Goal: Task Accomplishment & Management: Manage account settings

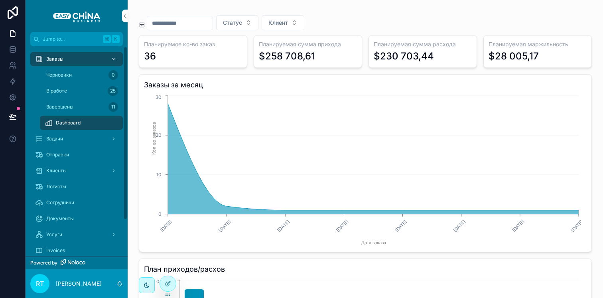
click at [87, 63] on div "Заказы" at bounding box center [76, 59] width 83 height 13
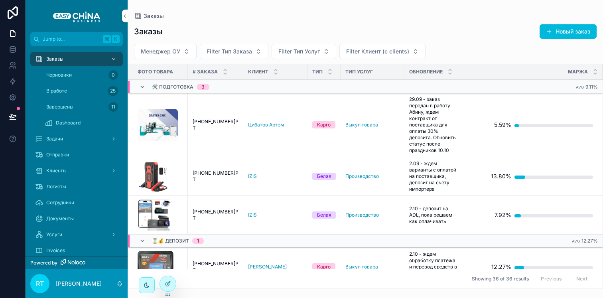
click at [462, 69] on div "Маржа" at bounding box center [532, 71] width 140 height 15
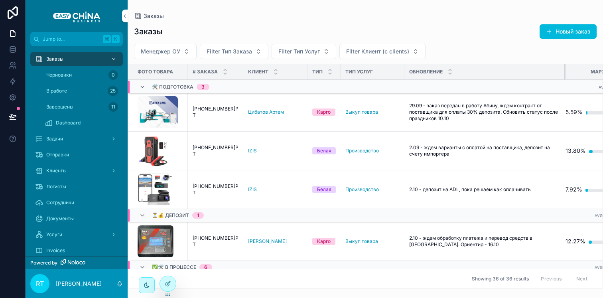
drag, startPoint x: 449, startPoint y: 69, endPoint x: 552, endPoint y: 66, distance: 103.3
click at [564, 66] on div "scrollable content" at bounding box center [565, 71] width 3 height 15
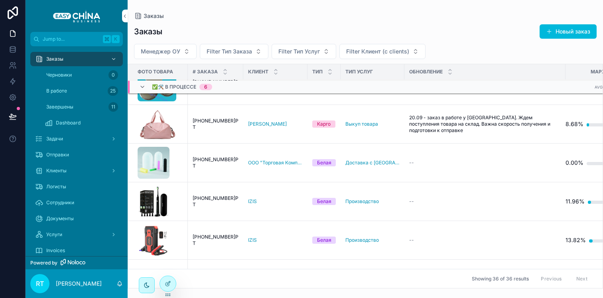
scroll to position [207, 0]
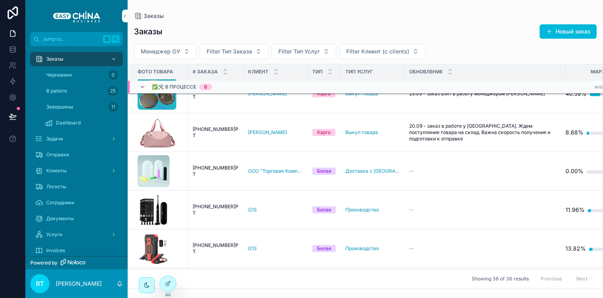
scroll to position [189, 0]
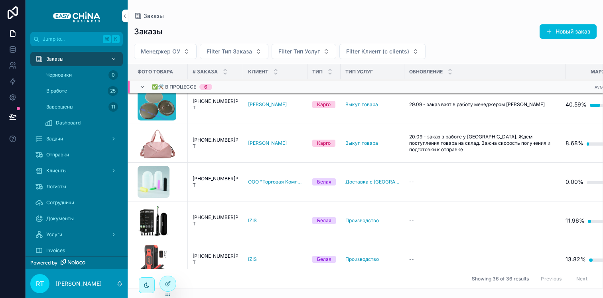
click at [216, 180] on span "[PHONE_NUMBER]РТ" at bounding box center [216, 181] width 46 height 13
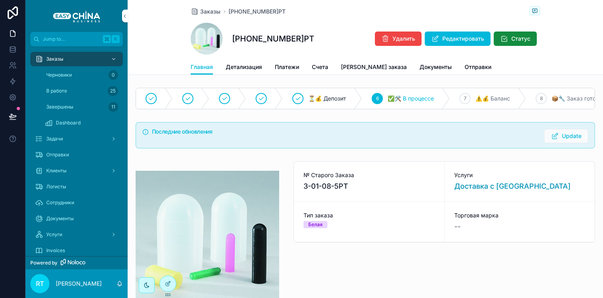
click at [557, 140] on button "Update" at bounding box center [566, 136] width 44 height 14
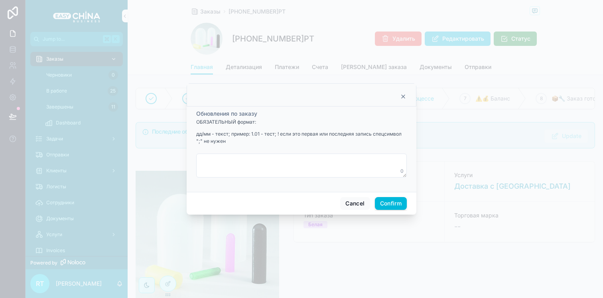
click at [264, 162] on textarea at bounding box center [301, 166] width 211 height 24
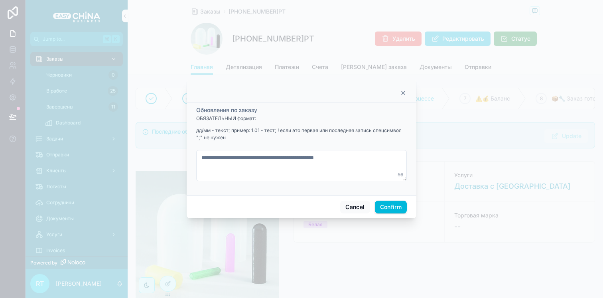
type textarea "**********"
click at [388, 203] on button "Confirm" at bounding box center [391, 207] width 32 height 13
